Goal: Transaction & Acquisition: Purchase product/service

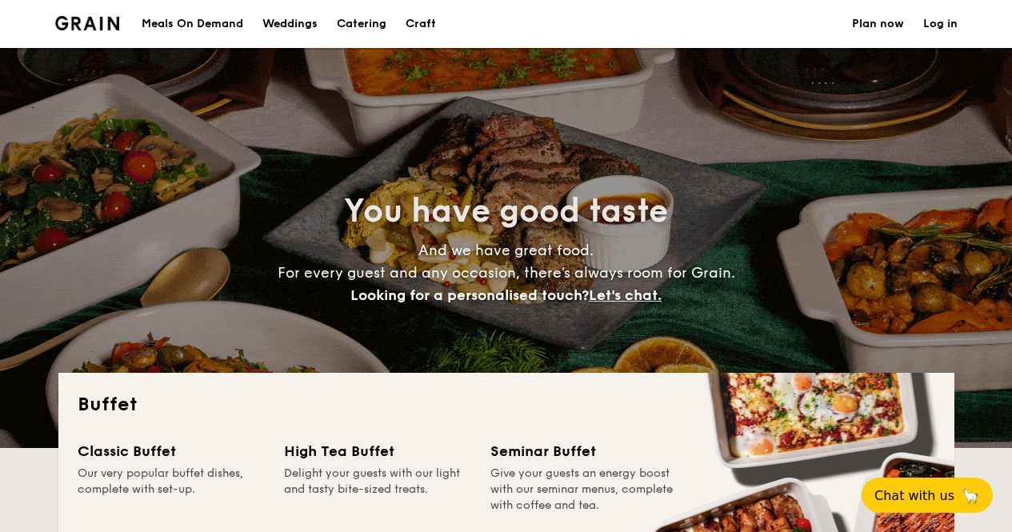
select select
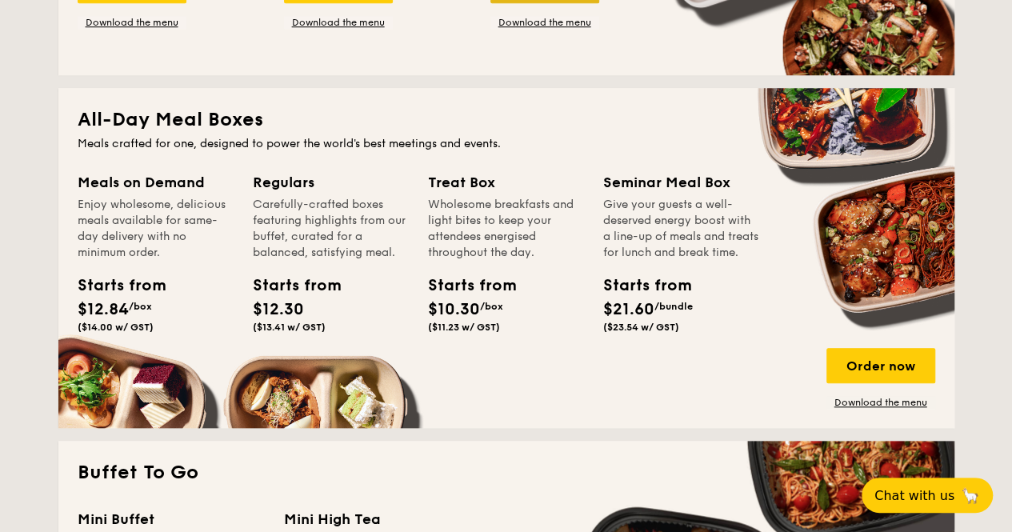
scroll to position [667, 0]
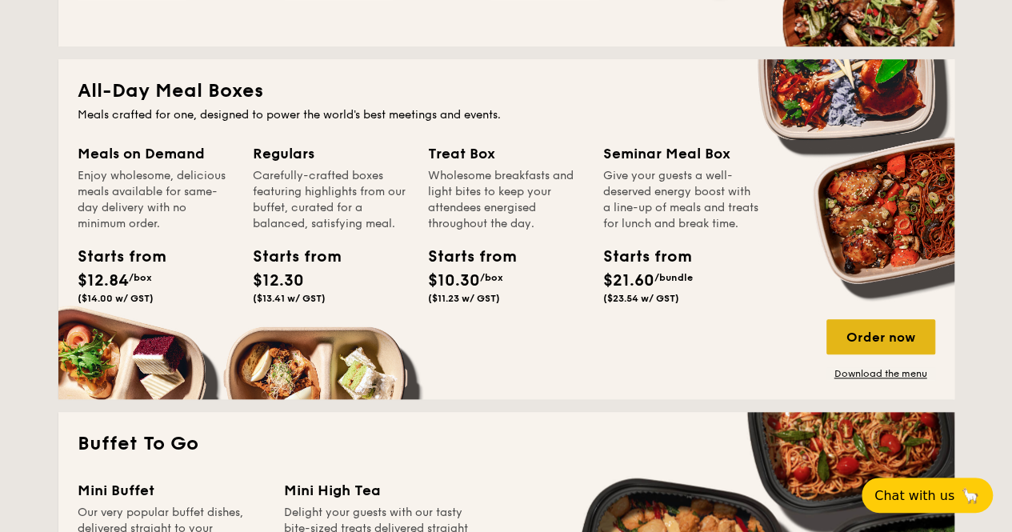
click at [884, 345] on div "Order now" at bounding box center [881, 336] width 109 height 35
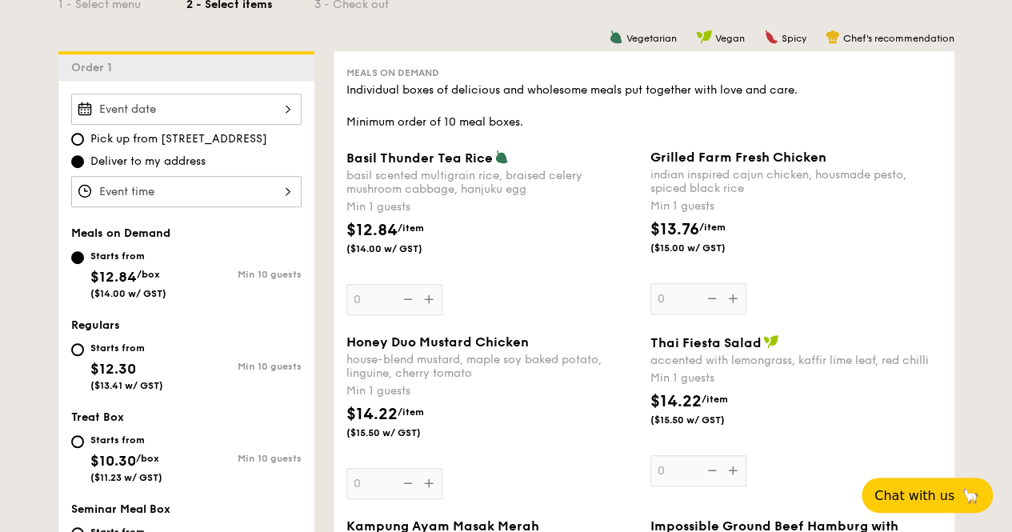
scroll to position [533, 0]
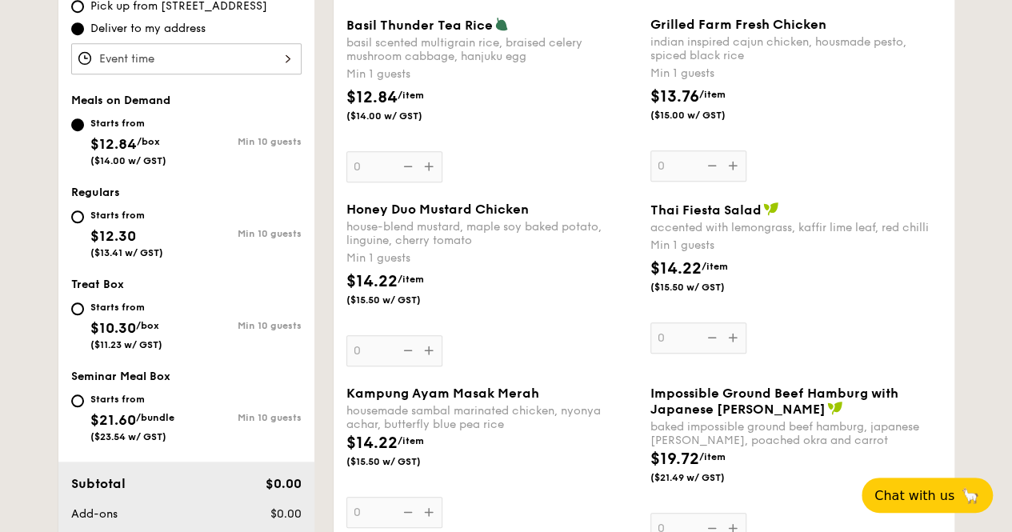
click at [94, 405] on div "Starts from $21.60 /bundle ($23.54 w/ GST)" at bounding box center [132, 416] width 84 height 53
click at [84, 405] on input "Starts from $21.60 /bundle ($23.54 w/ GST) Min 10 guests" at bounding box center [77, 401] width 13 height 13
radio input "true"
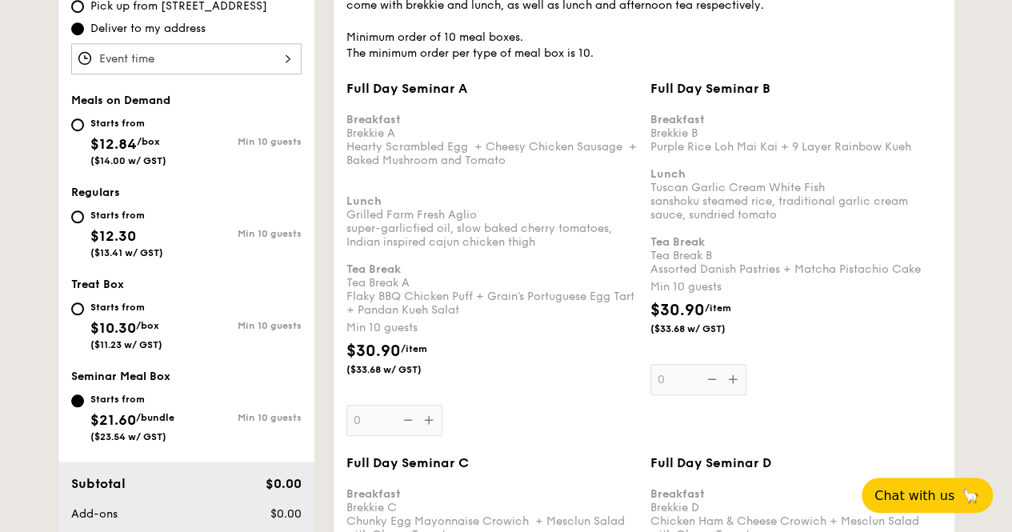
click at [162, 332] on div "Starts from $10.30 /box ($11.23 w/ GST)" at bounding box center [126, 324] width 72 height 53
click at [84, 315] on input "Starts from $10.30 /box ($11.23 w/ GST) Min 10 guests" at bounding box center [77, 309] width 13 height 13
radio input "true"
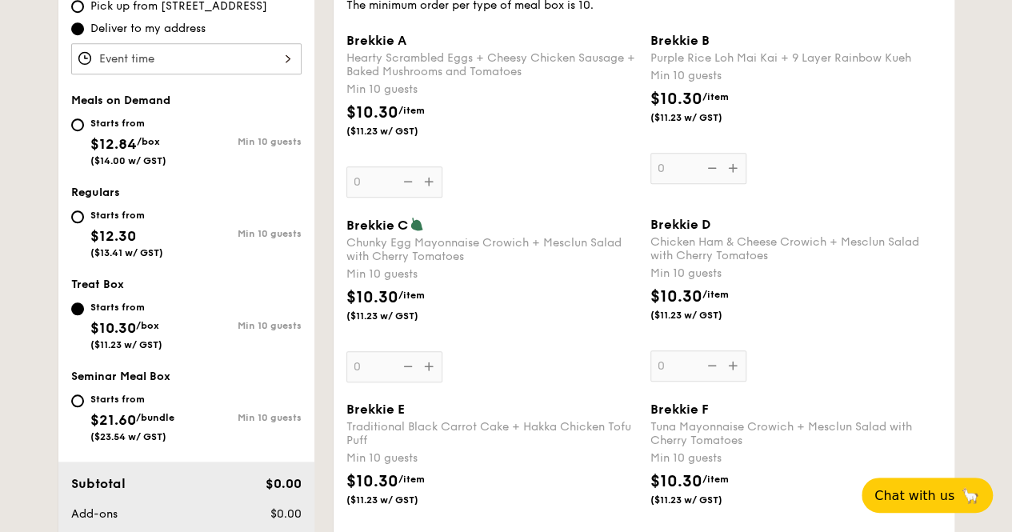
click at [210, 231] on div "Min 10 guests" at bounding box center [243, 233] width 115 height 11
click at [84, 223] on input "Starts from $12.30 ($13.41 w/ GST) Min 10 guests" at bounding box center [77, 216] width 13 height 13
radio input "true"
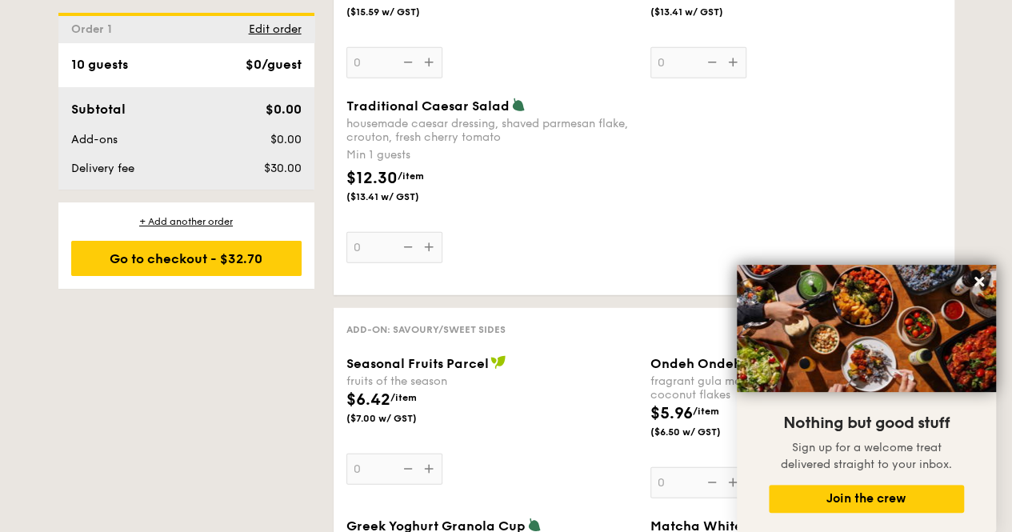
scroll to position [2134, 0]
